Goal: Task Accomplishment & Management: Manage account settings

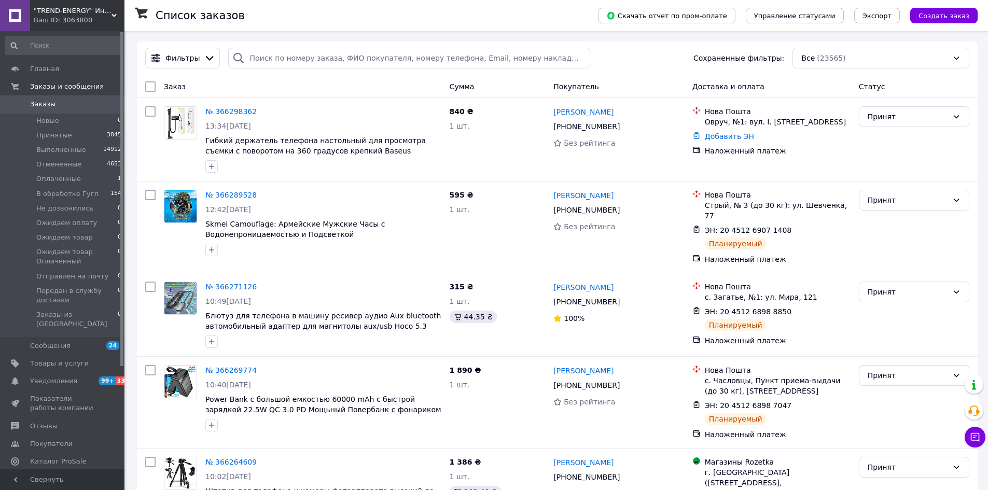
click at [103, 20] on div "Ваш ID: 3063800" at bounding box center [79, 20] width 91 height 9
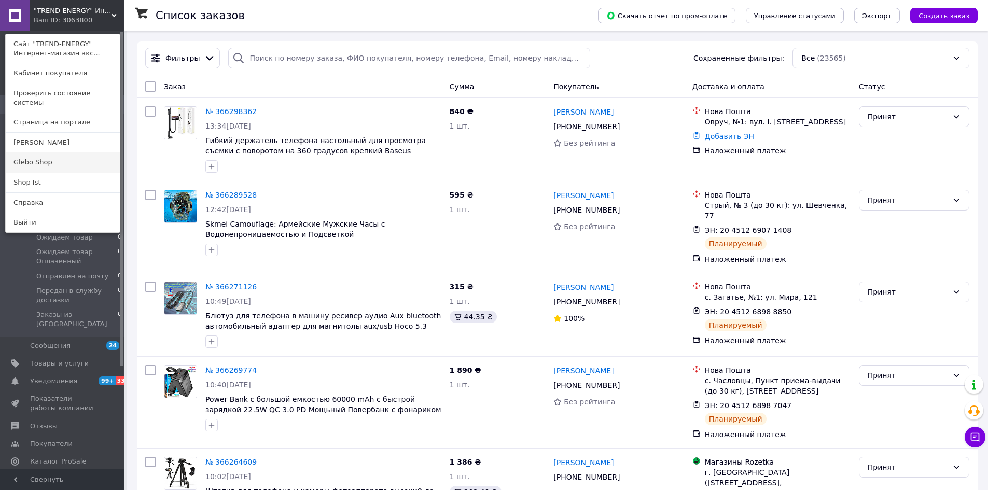
click at [68, 160] on link "Glebo Shop" at bounding box center [63, 162] width 114 height 20
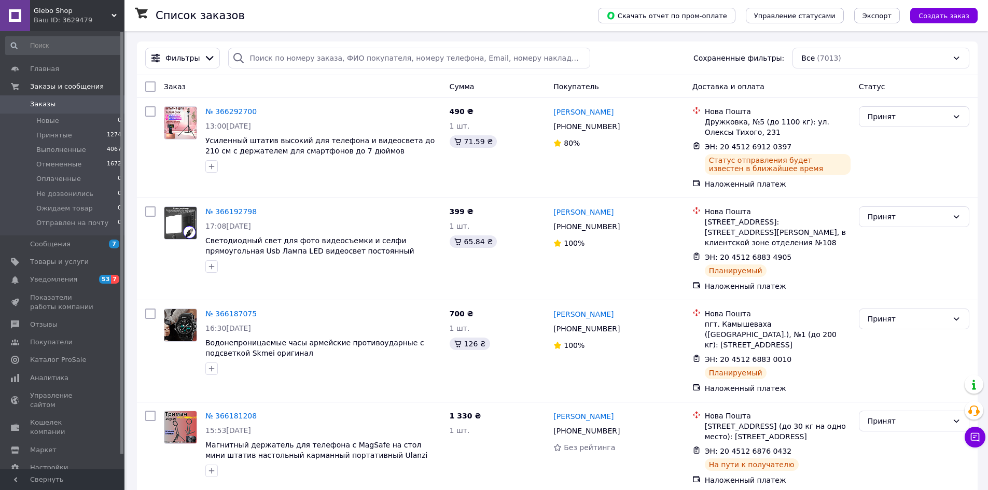
click at [109, 12] on span "Glebo Shop" at bounding box center [73, 10] width 78 height 9
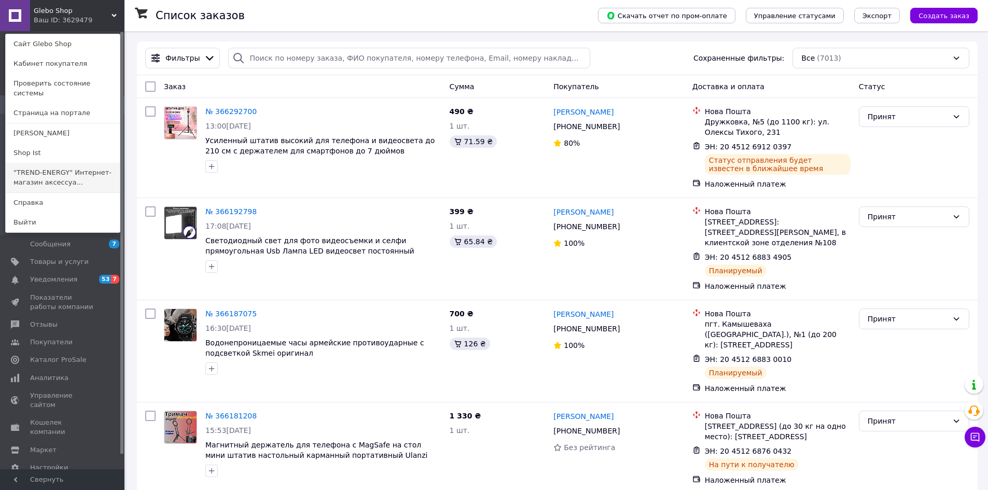
click at [73, 163] on link ""TREND-ENERGY" Интернет-магазин аксессуа..." at bounding box center [63, 177] width 114 height 29
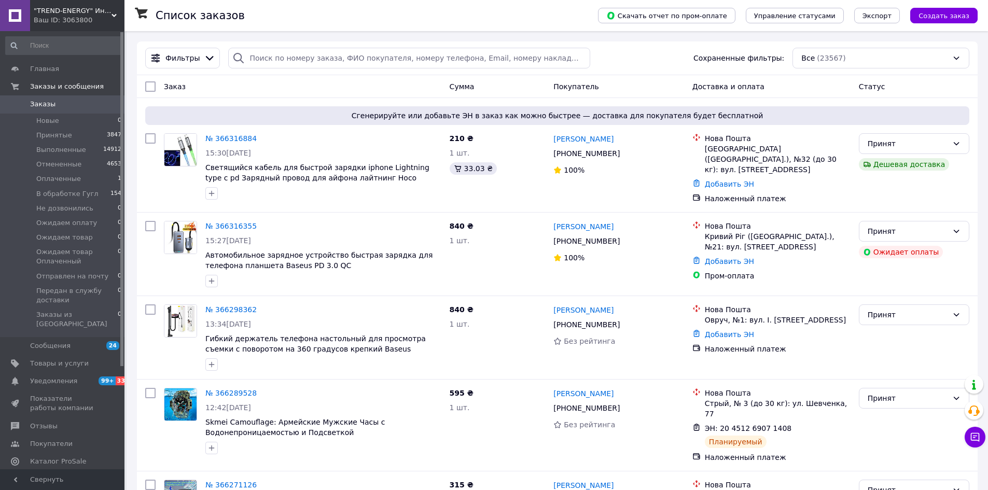
click at [89, 15] on span ""TREND-ENERGY" Интернет-магазин аксессуаров к смартфонам и компьютерам" at bounding box center [73, 10] width 78 height 9
click at [221, 223] on link "№ 366316355" at bounding box center [230, 226] width 51 height 8
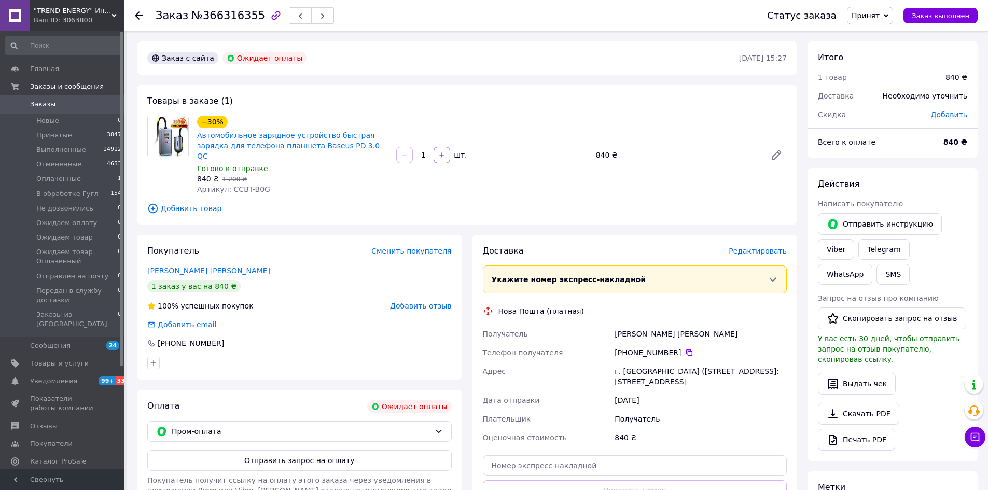
click at [141, 18] on icon at bounding box center [139, 15] width 8 height 8
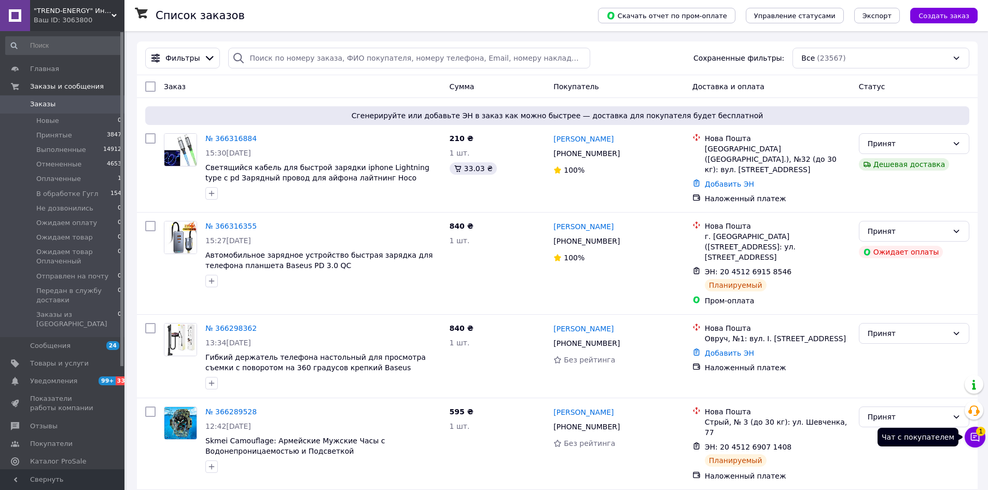
click at [982, 433] on span "1" at bounding box center [980, 431] width 9 height 9
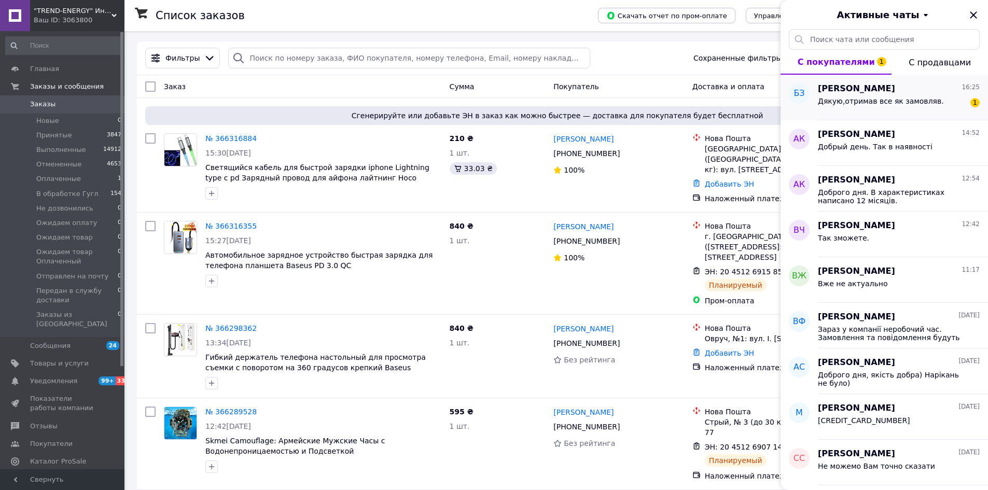
click at [851, 107] on div "Дякую,отримав все як замовляв." at bounding box center [881, 104] width 126 height 15
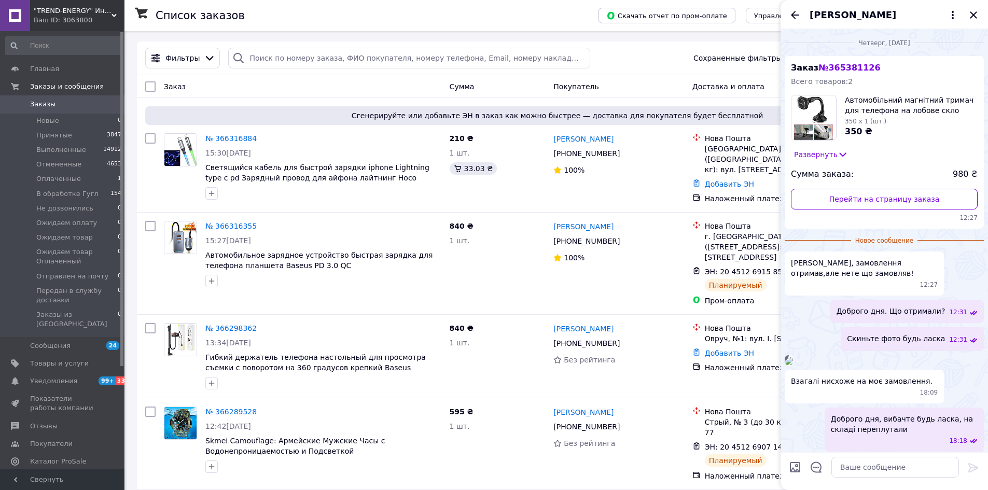
click at [840, 156] on icon at bounding box center [843, 154] width 7 height 4
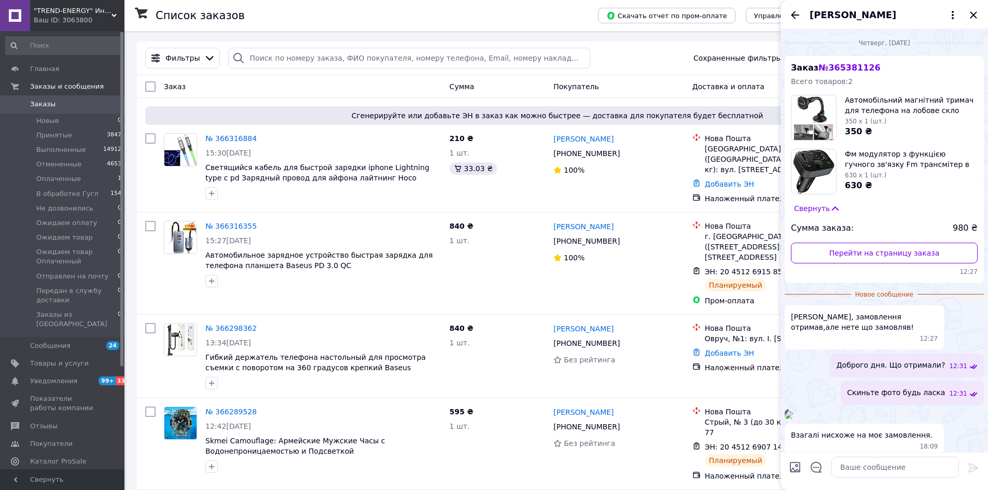
click at [831, 212] on icon at bounding box center [835, 208] width 10 height 10
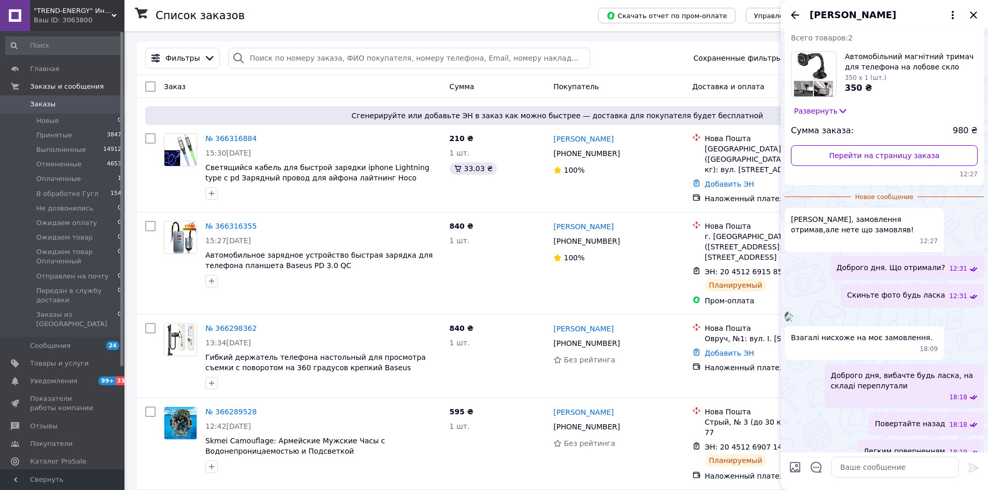
scroll to position [259, 0]
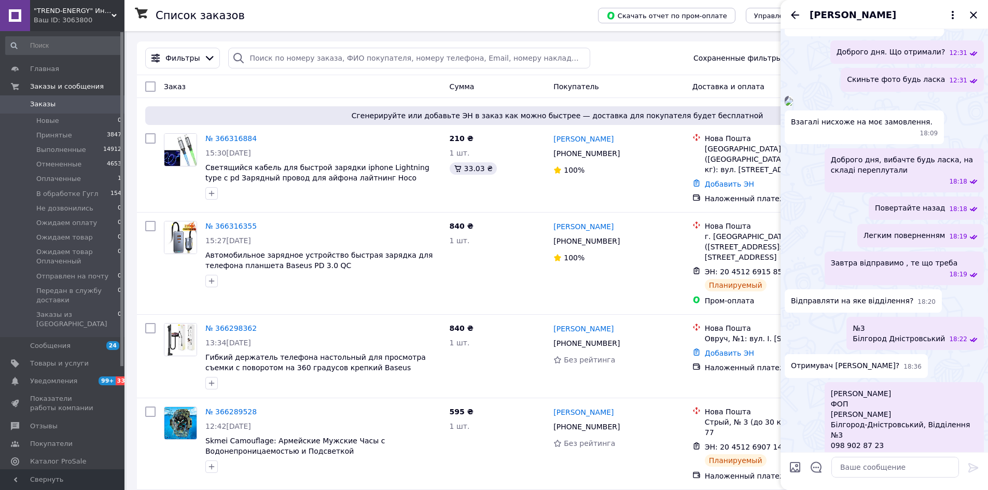
click at [793, 106] on img at bounding box center [789, 101] width 8 height 8
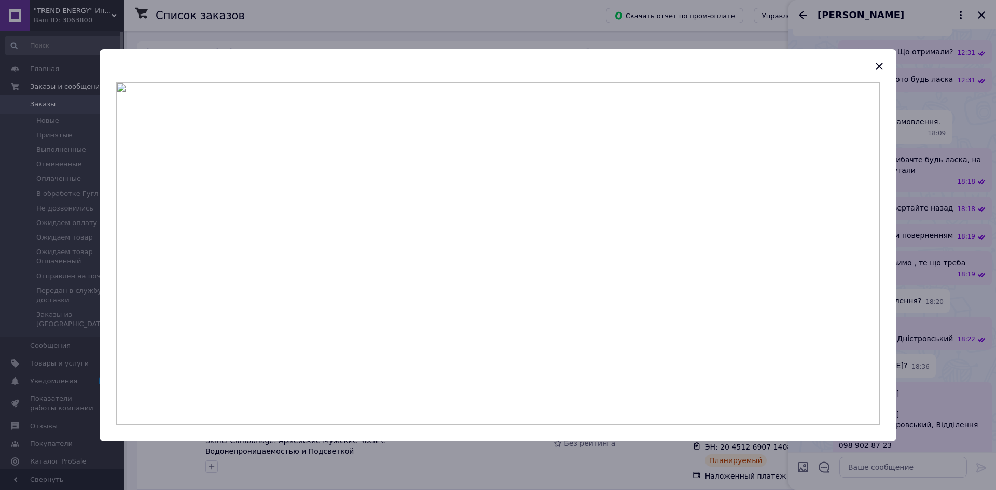
click at [911, 198] on div at bounding box center [498, 245] width 996 height 490
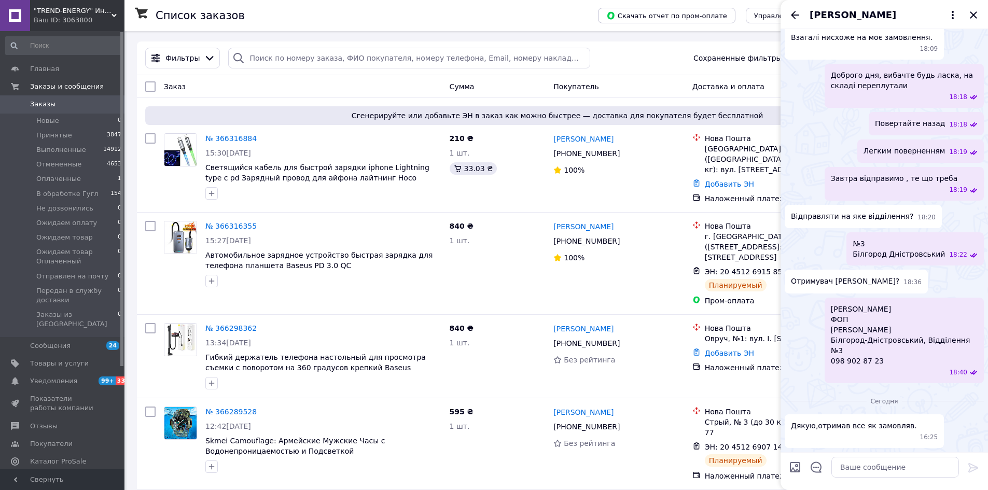
scroll to position [422, 0]
click at [889, 465] on textarea at bounding box center [895, 467] width 128 height 21
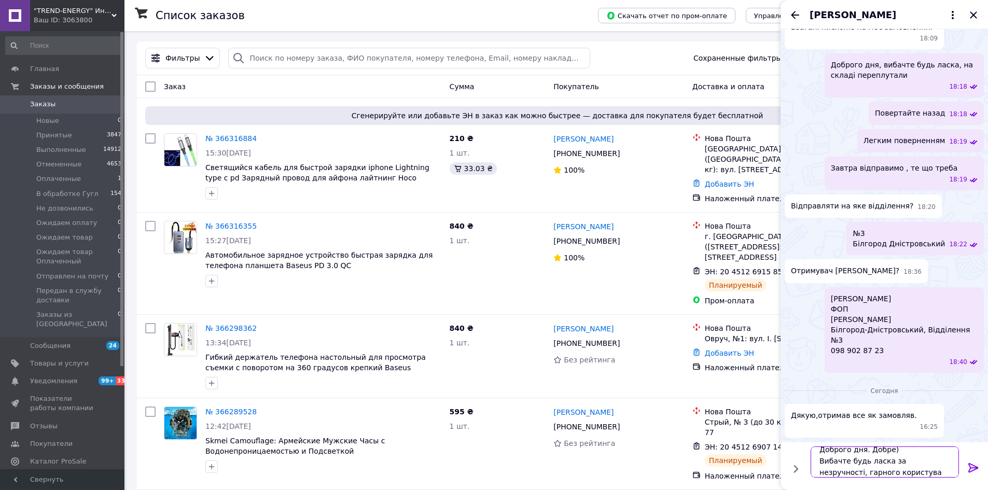
scroll to position [1, 0]
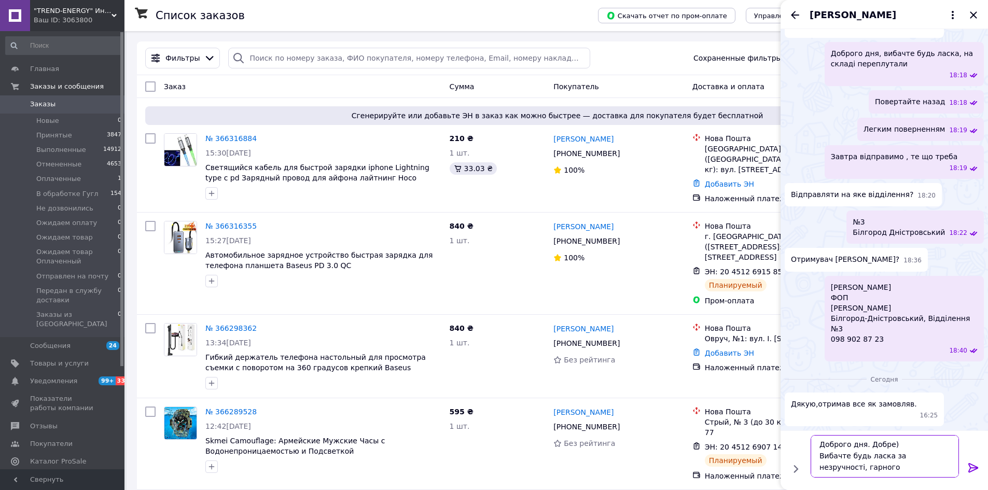
type textarea "Доброго дня. Добре) Вибачте будь ласка за незручності, гарного користування!"
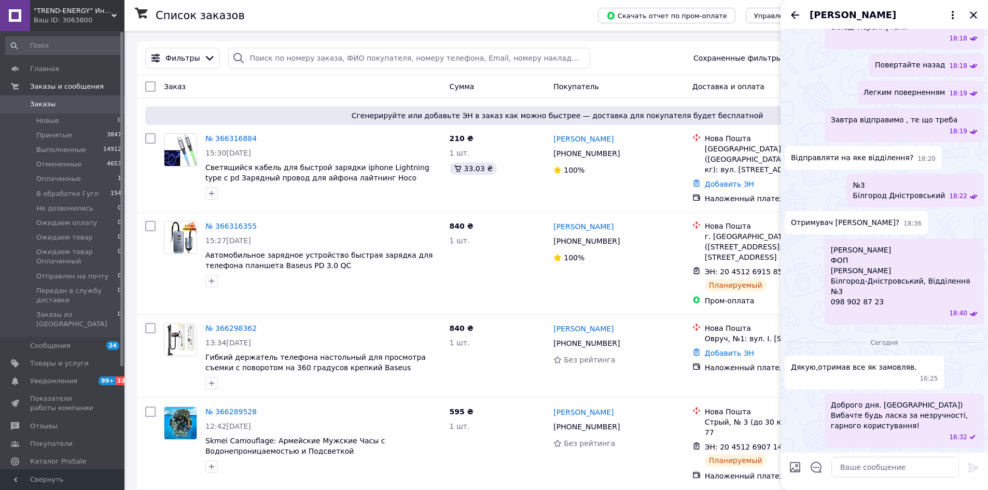
click at [976, 15] on icon "Закрыть" at bounding box center [973, 15] width 12 height 12
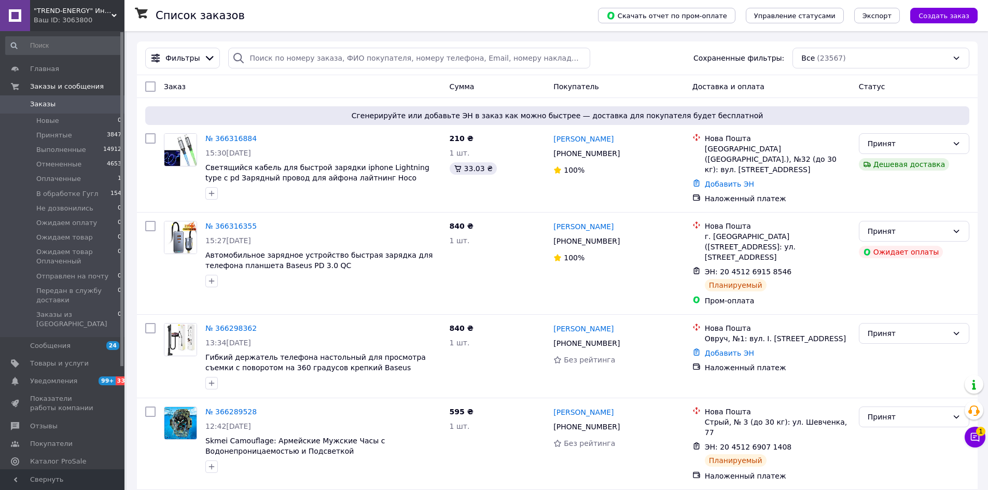
click at [100, 9] on span ""TREND-ENERGY" Интернет-магазин аксессуаров к смартфонам и компьютерам" at bounding box center [73, 10] width 78 height 9
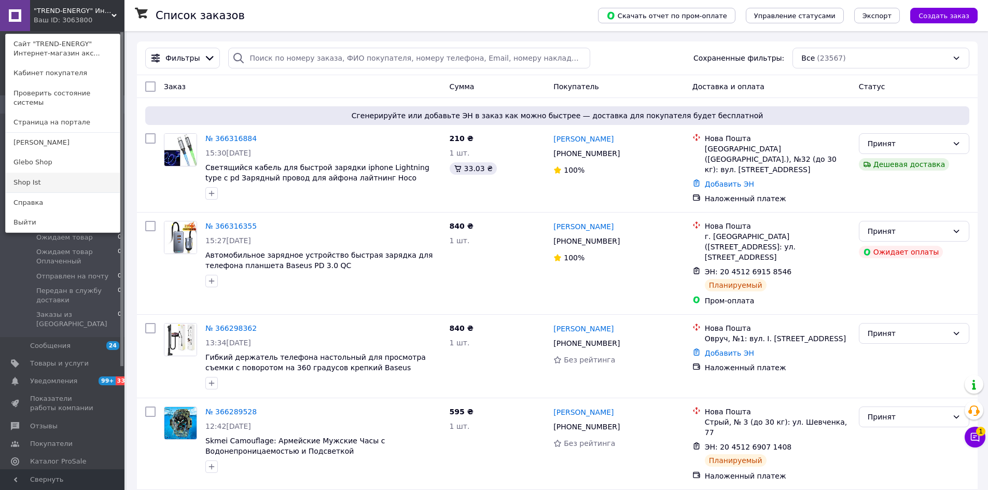
click at [57, 173] on link "Shop Ist" at bounding box center [63, 183] width 114 height 20
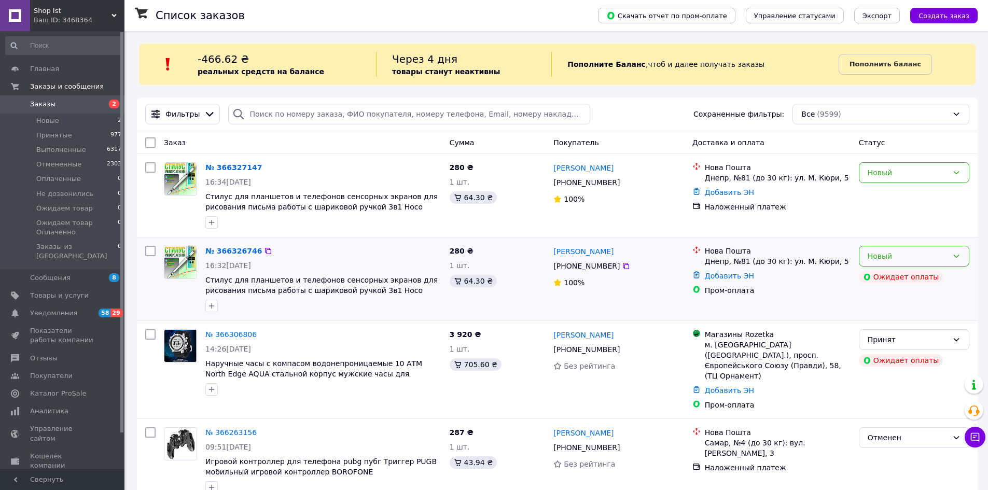
click at [890, 256] on div "Новый" at bounding box center [908, 255] width 80 height 11
click at [887, 312] on li "Отменен" at bounding box center [913, 316] width 109 height 19
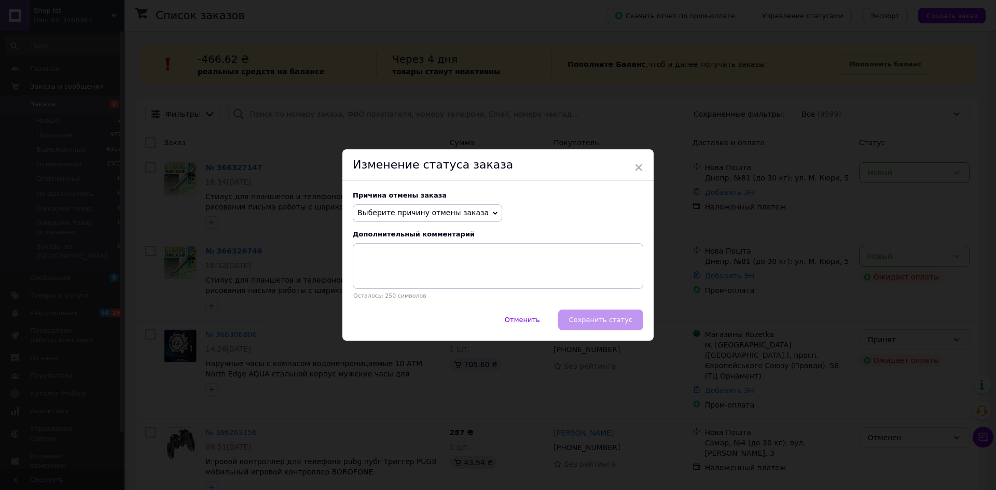
click at [466, 219] on span "Выберите причину отмены заказа" at bounding box center [427, 213] width 149 height 18
click at [406, 288] on li "Заказ-дубликат" at bounding box center [427, 291] width 148 height 15
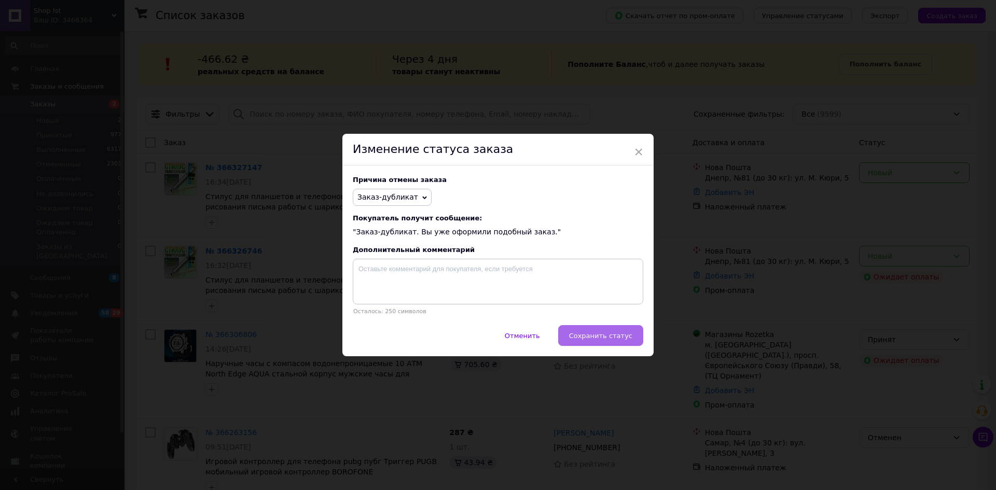
click at [615, 333] on span "Сохранить статус" at bounding box center [600, 336] width 63 height 8
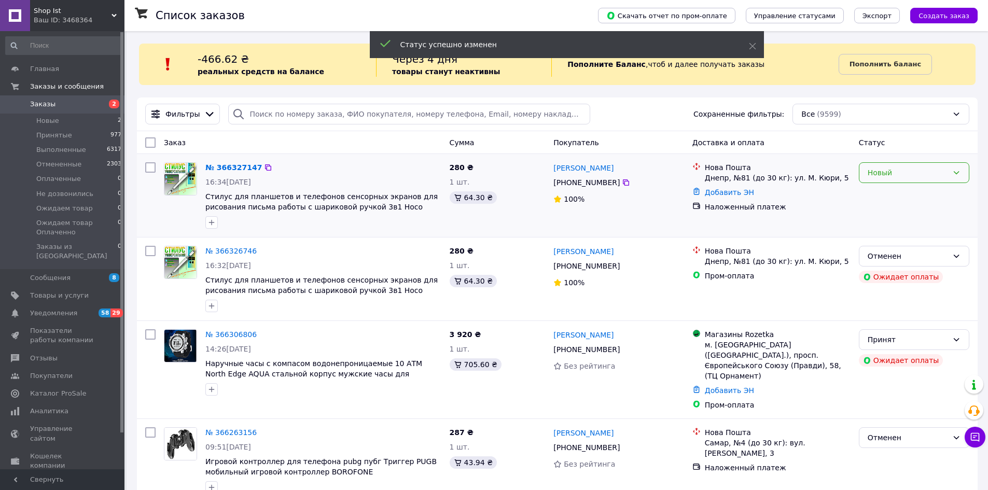
click at [934, 176] on div "Новый" at bounding box center [908, 172] width 80 height 11
click at [891, 195] on li "Принят" at bounding box center [913, 195] width 109 height 19
click at [103, 17] on div "Ваш ID: 3468364" at bounding box center [79, 20] width 91 height 9
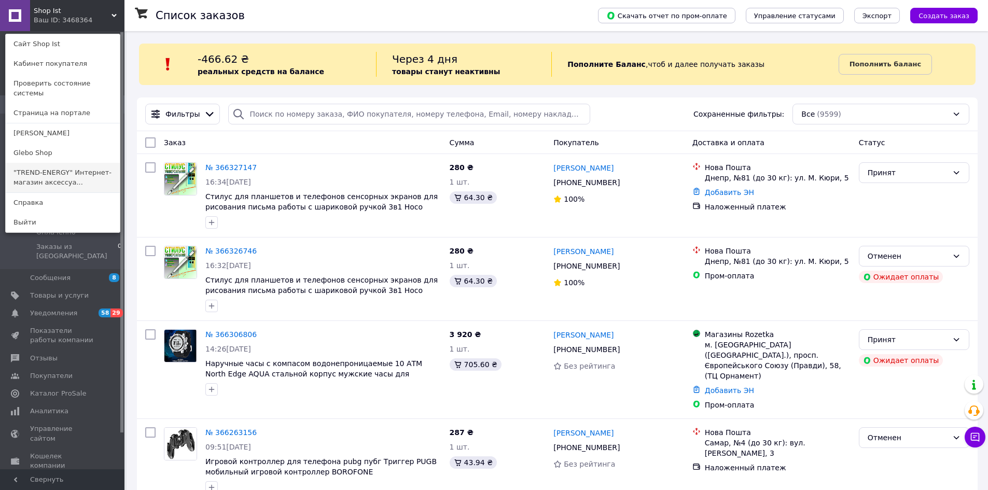
click at [81, 166] on link ""TREND-ENERGY" Интернет-магазин аксессуа..." at bounding box center [63, 177] width 114 height 29
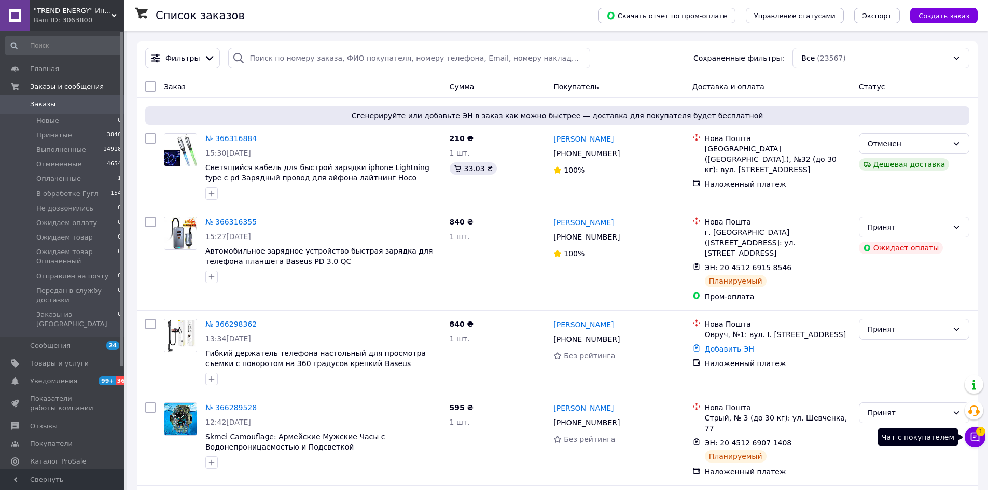
click at [980, 434] on span "1" at bounding box center [980, 429] width 9 height 9
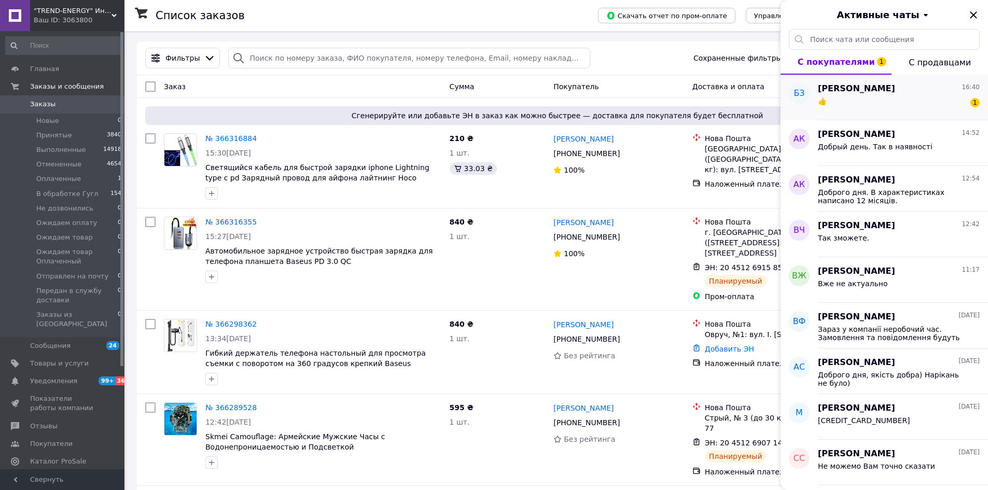
click at [832, 83] on span "[PERSON_NAME]" at bounding box center [856, 89] width 77 height 12
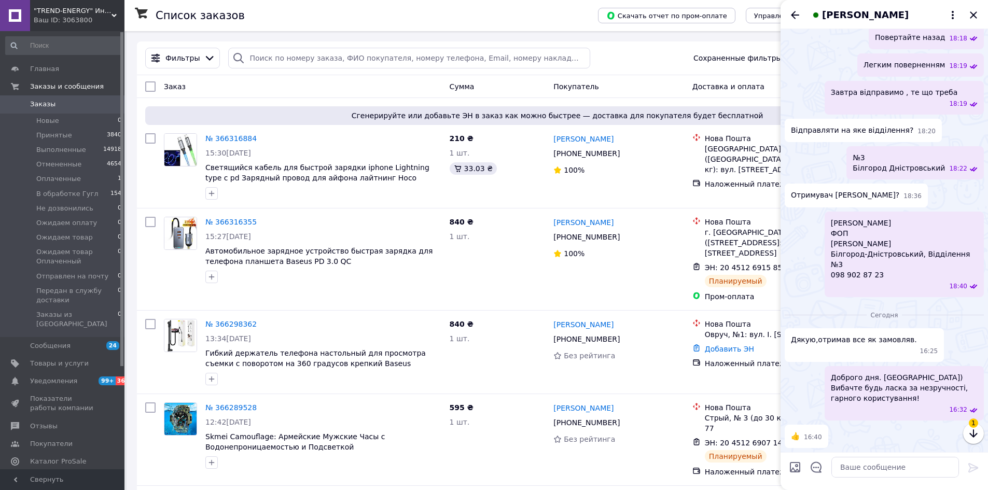
scroll to position [508, 0]
click at [791, 16] on icon "Назад" at bounding box center [795, 15] width 12 height 12
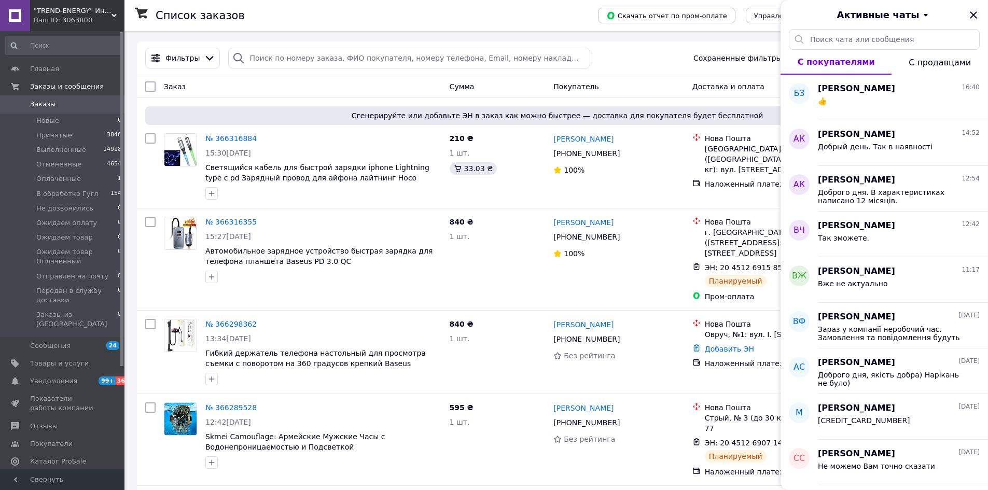
click at [969, 10] on icon "Закрыть" at bounding box center [973, 15] width 12 height 12
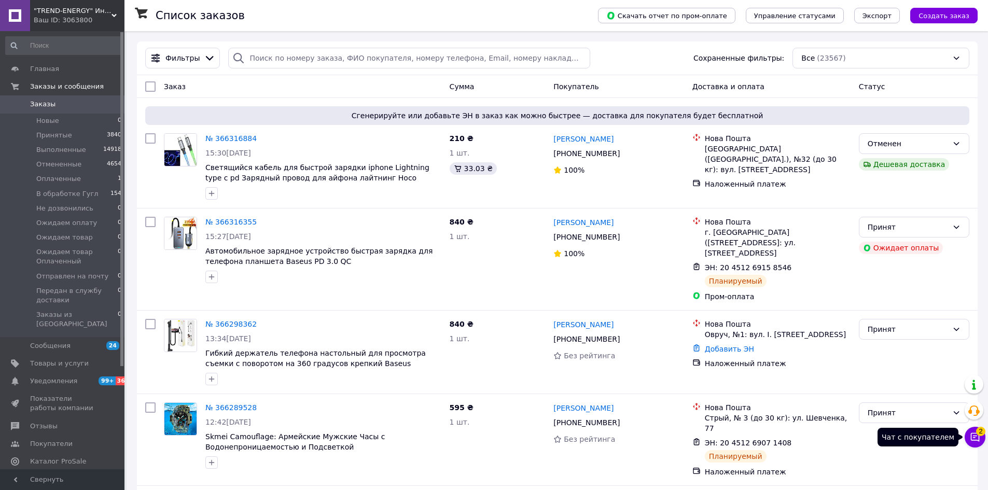
click at [979, 433] on span "2" at bounding box center [980, 431] width 9 height 9
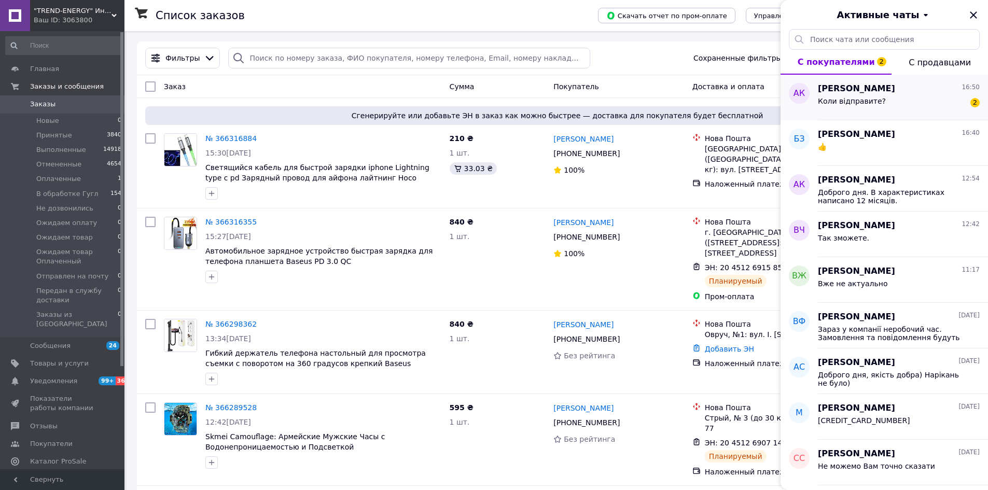
click at [924, 106] on div "Коли відправите? 2" at bounding box center [899, 103] width 162 height 17
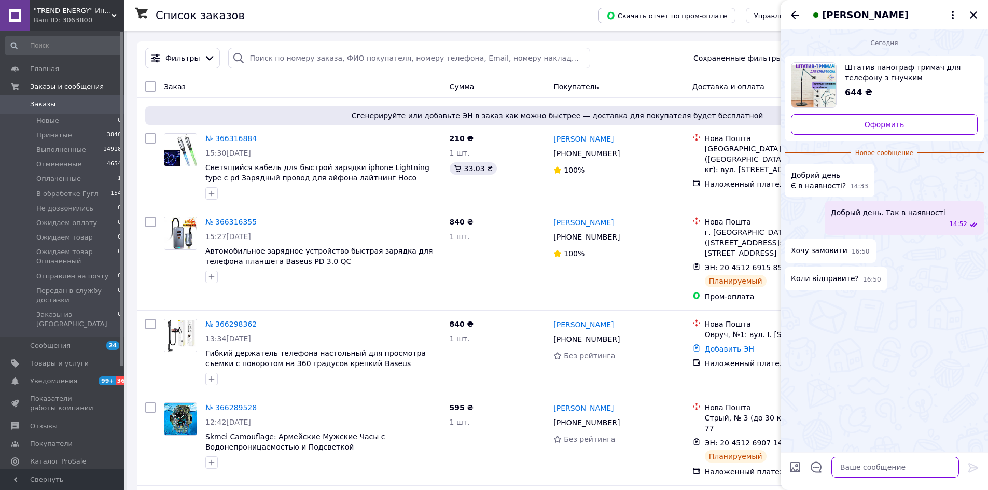
click at [899, 473] on textarea at bounding box center [895, 467] width 128 height 21
type textarea "Сьогодні"
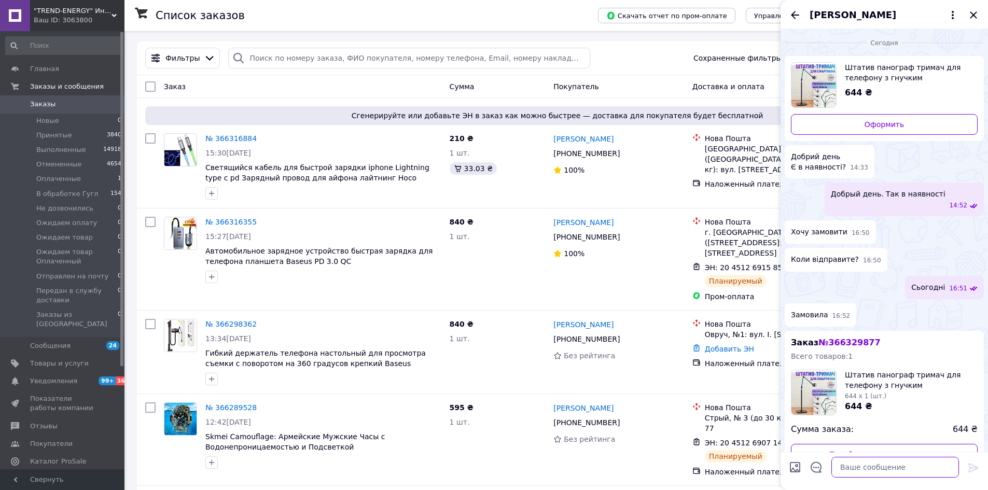
scroll to position [25, 0]
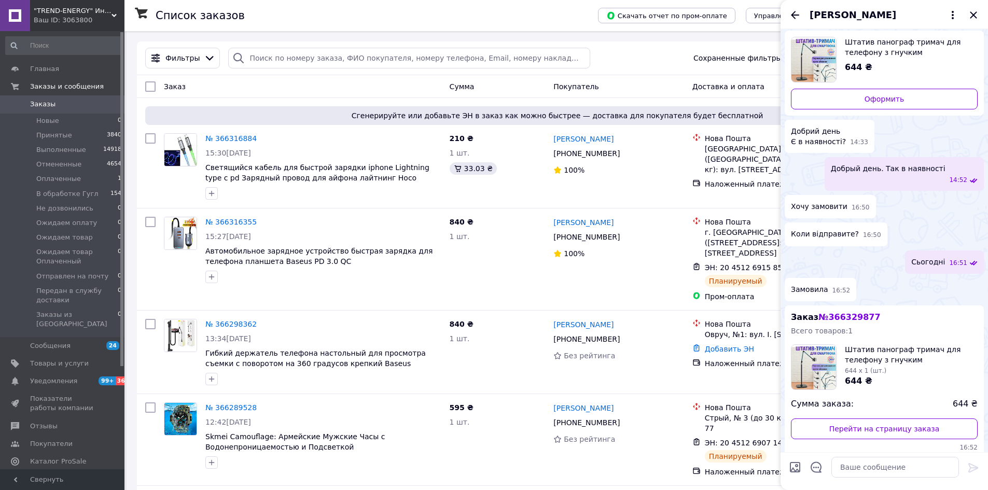
click at [967, 15] on div "Анна Коломиец" at bounding box center [883, 14] width 207 height 29
click at [973, 18] on icon "Закрыть" at bounding box center [973, 15] width 12 height 12
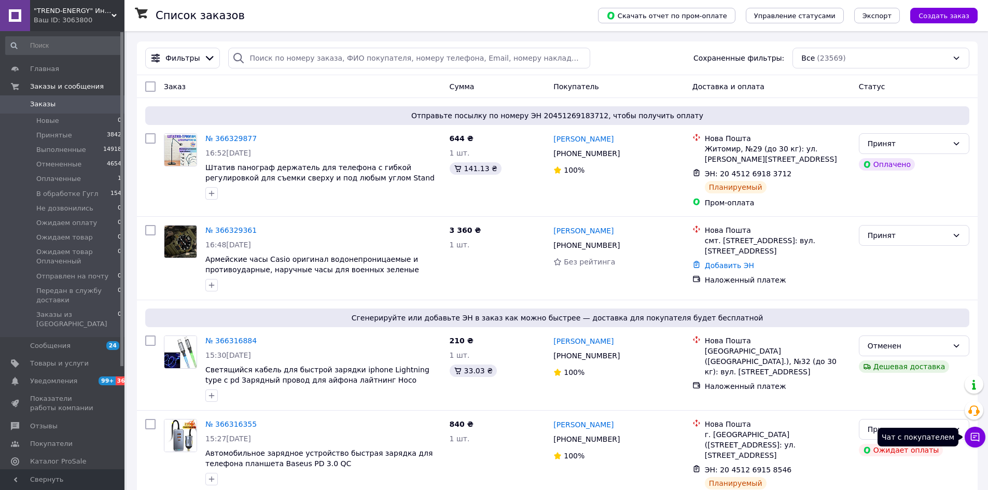
click at [973, 438] on icon at bounding box center [975, 437] width 9 height 9
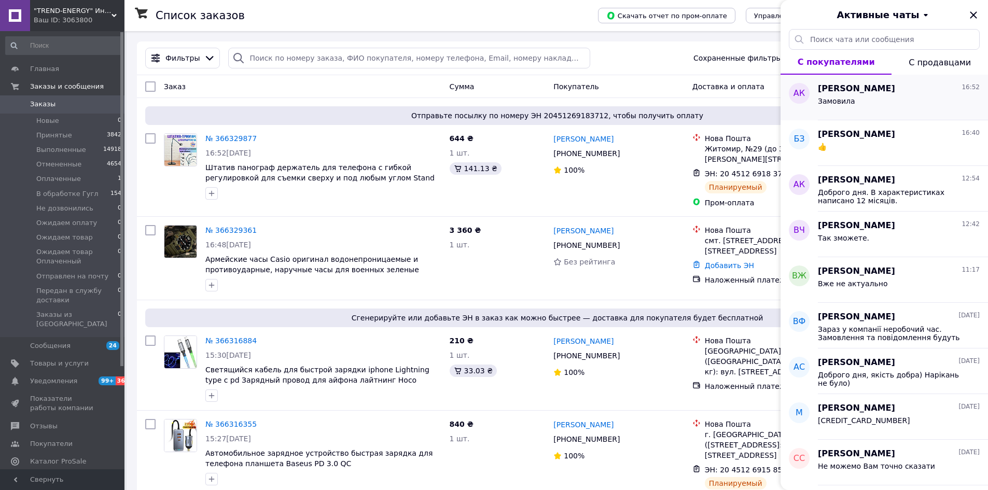
click at [883, 99] on div "Замовила" at bounding box center [899, 103] width 162 height 17
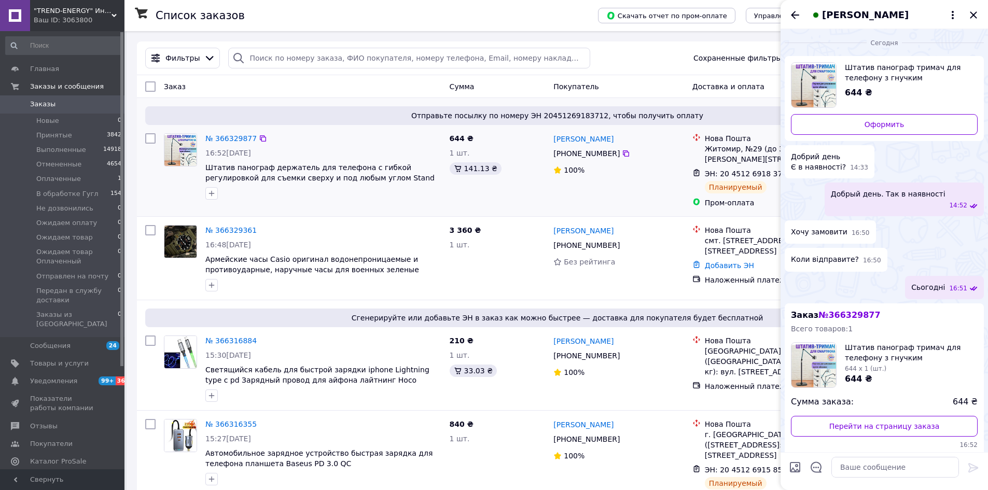
scroll to position [25, 0]
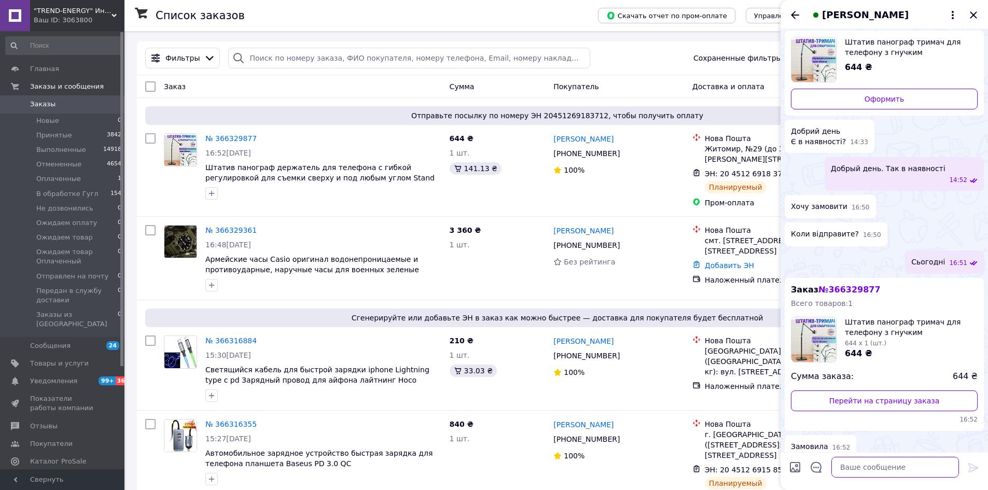
paste textarea "20451269183712"
type textarea "20451269183712 Ваш ттн! Дякуємо зазамовлення!"
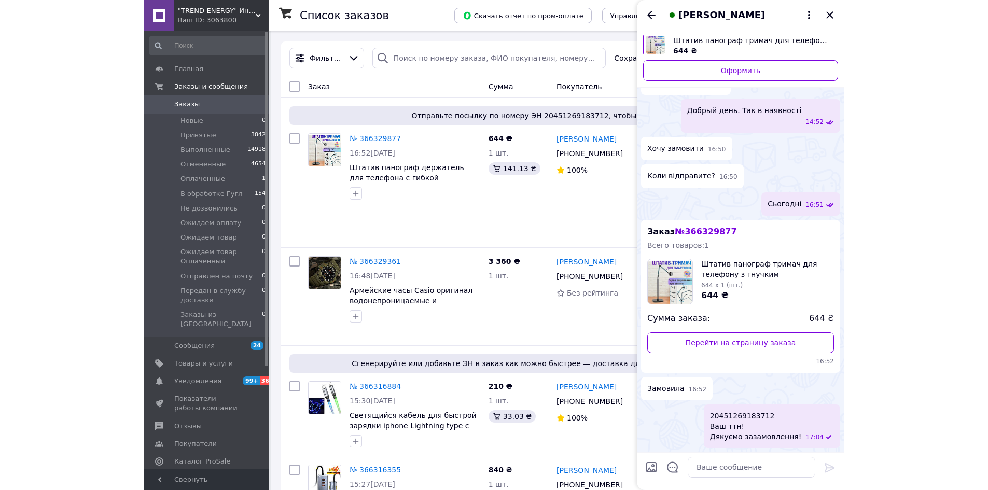
scroll to position [47, 0]
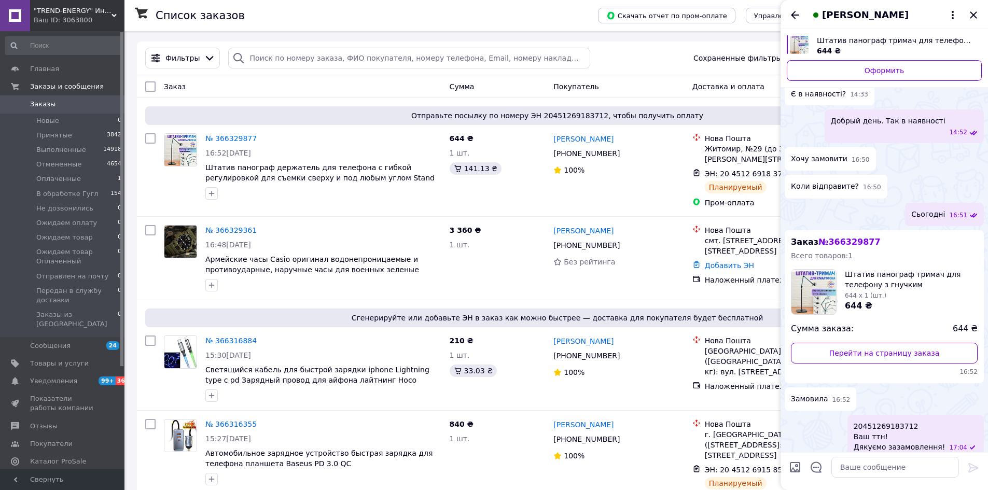
click at [890, 429] on span "20451269183712 Ваш ттн! Дякуємо зазамовлення!" at bounding box center [900, 436] width 92 height 31
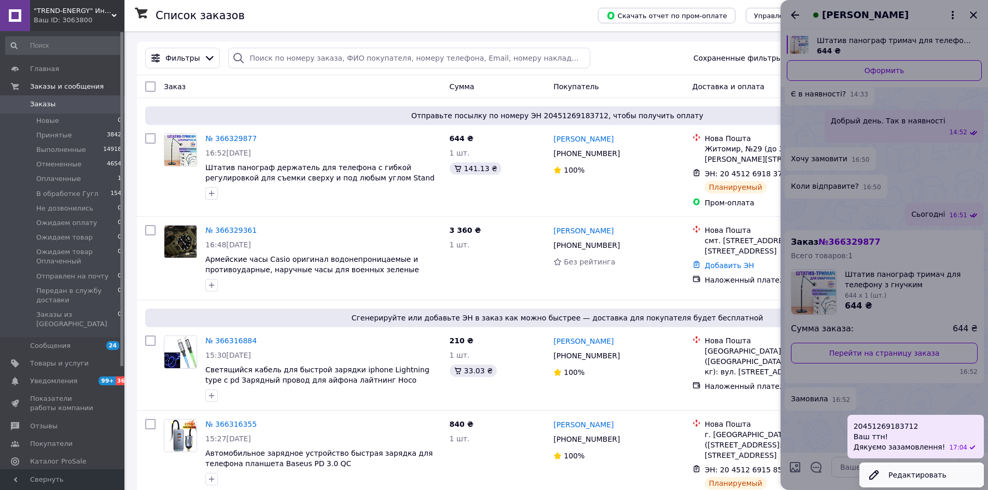
click at [893, 469] on button "Редактировать" at bounding box center [921, 475] width 124 height 21
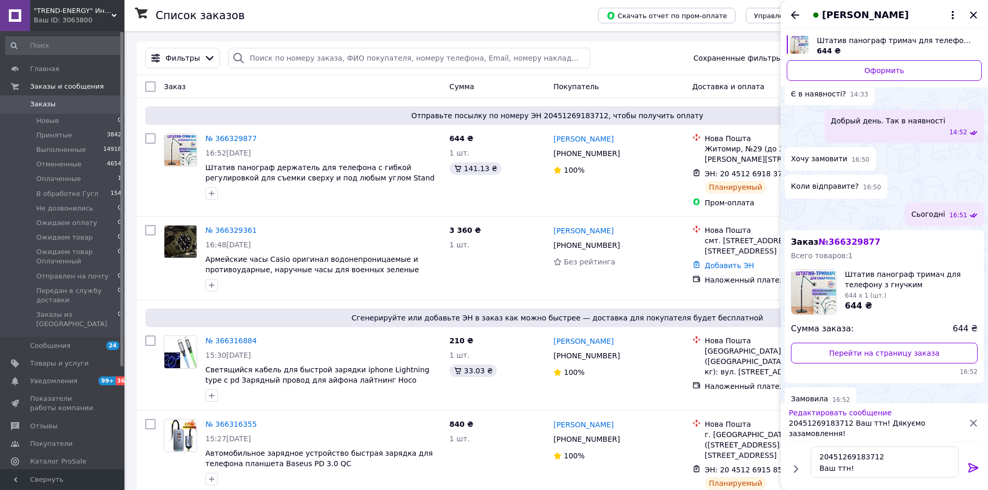
scroll to position [12, 0]
click at [856, 466] on textarea "20451269183712 Ваш ттн! Дякуємо зазамовлення!" at bounding box center [884, 461] width 148 height 31
type textarea "20451269183712 Ваш ттн! Дякуємо за замовлення!"
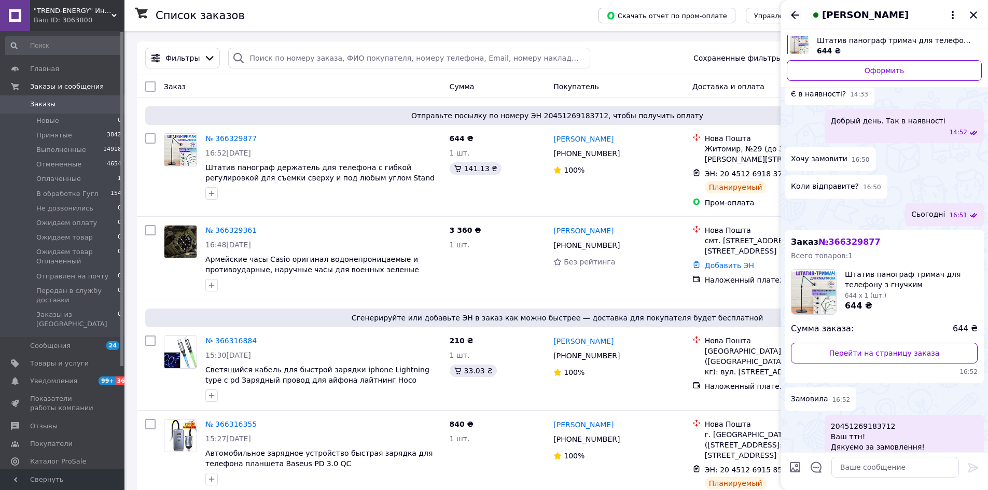
click at [797, 11] on icon "Назад" at bounding box center [795, 15] width 12 height 12
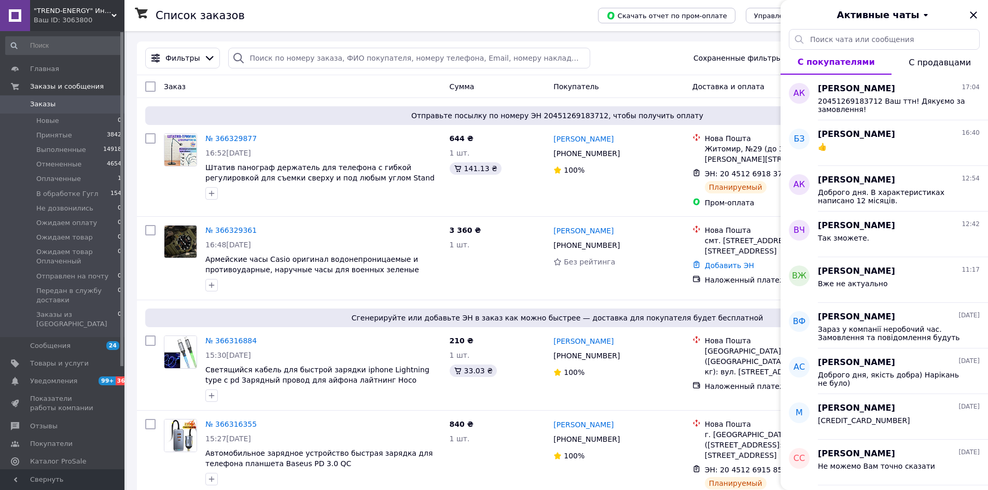
click at [974, 17] on icon "Закрыть" at bounding box center [973, 15] width 12 height 12
